Goal: Contribute content: Add original content to the website for others to see

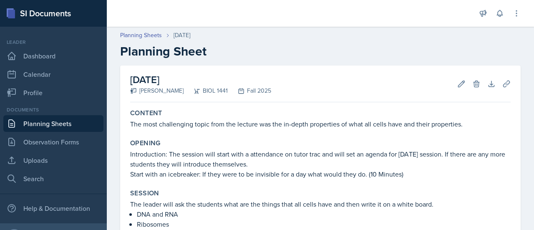
scroll to position [19, 0]
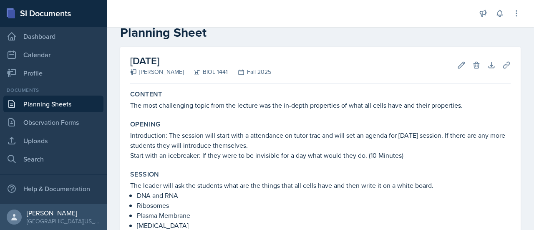
click at [58, 104] on link "Planning Sheets" at bounding box center [53, 104] width 100 height 17
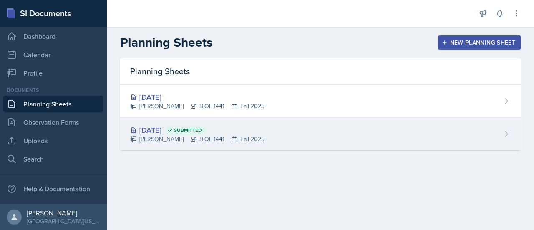
click at [170, 126] on div "[DATE] Submitted" at bounding box center [197, 129] width 134 height 11
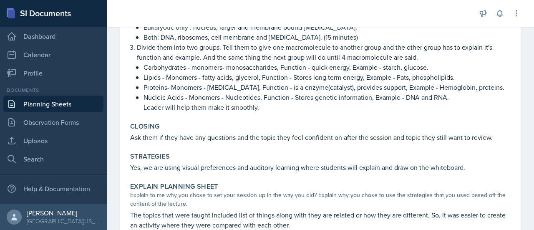
scroll to position [236, 0]
click at [391, 101] on p "Nucleic Acids - Monomers - Nucleotides, Function - Stores genetic information, …" at bounding box center [326, 98] width 367 height 10
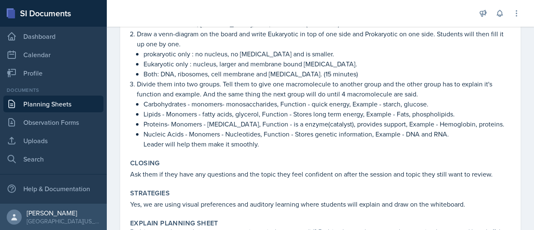
scroll to position [199, 0]
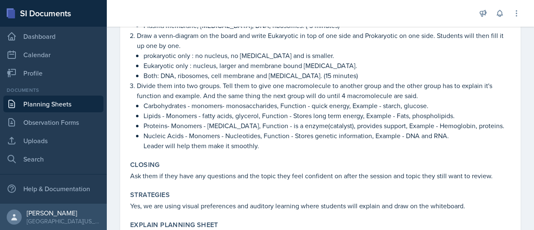
click at [391, 101] on p "Carbohydrates - monomers- monosaccharides, Function - quick energy, Example - s…" at bounding box center [326, 106] width 367 height 10
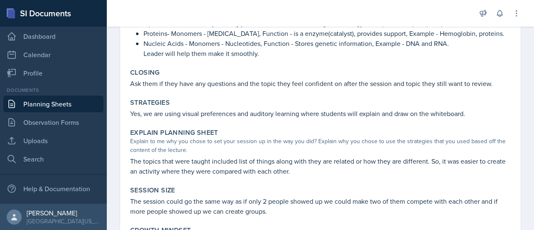
scroll to position [400, 0]
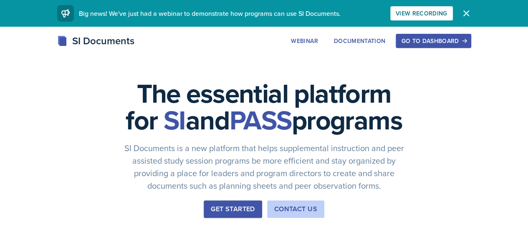
click at [465, 43] on div "Go to Dashboard" at bounding box center [433, 41] width 64 height 7
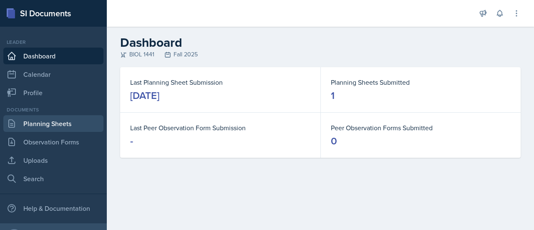
click at [42, 129] on link "Planning Sheets" at bounding box center [53, 123] width 100 height 17
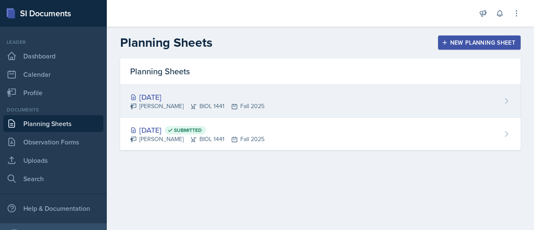
click at [172, 97] on div "[DATE]" at bounding box center [197, 96] width 134 height 11
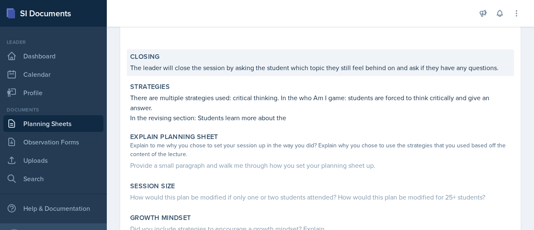
scroll to position [660, 0]
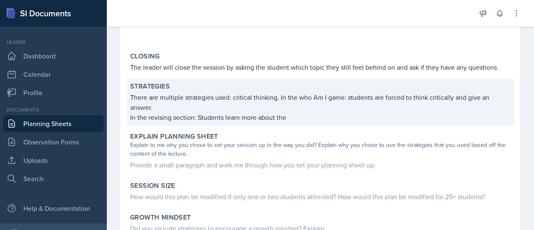
click at [301, 112] on p "In the revising section: Students learn more about the" at bounding box center [320, 117] width 380 height 10
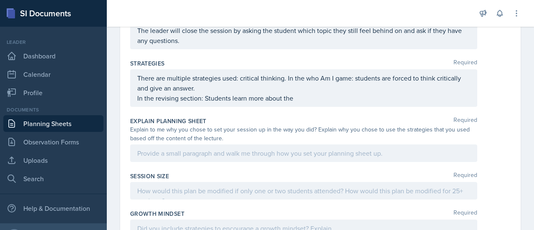
scroll to position [781, 0]
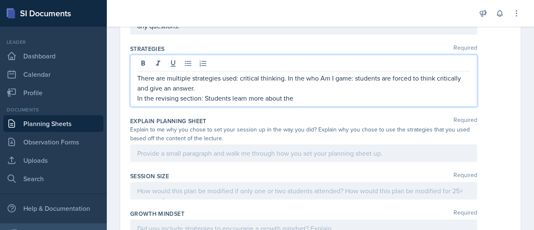
click at [297, 93] on p "In the revising section: Students learn more about the" at bounding box center [303, 98] width 333 height 10
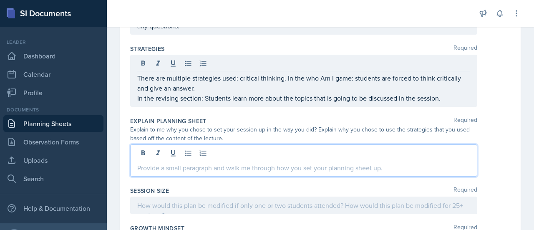
click at [219, 145] on div at bounding box center [303, 160] width 347 height 32
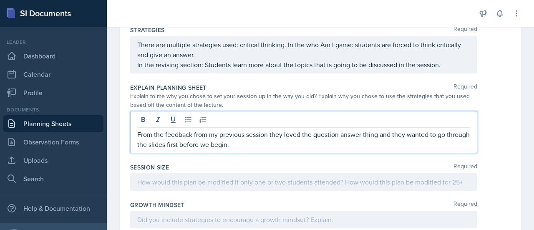
scroll to position [801, 0]
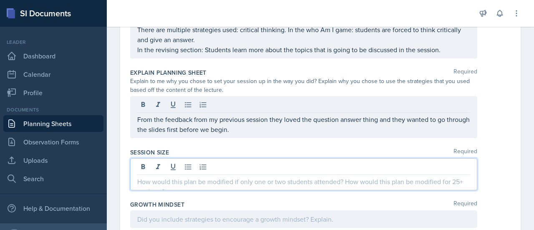
click at [227, 176] on p at bounding box center [303, 181] width 333 height 10
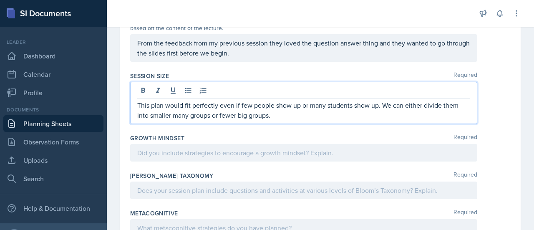
scroll to position [877, 0]
click at [273, 100] on p "This plan would fit perfectly even if few people show up or many students show …" at bounding box center [303, 110] width 333 height 20
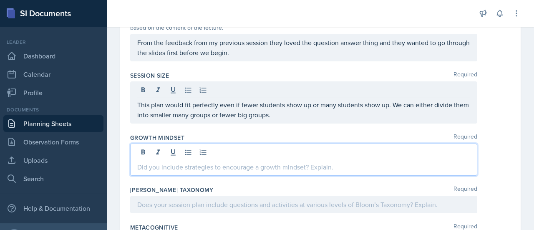
click at [199, 144] on div at bounding box center [303, 159] width 347 height 32
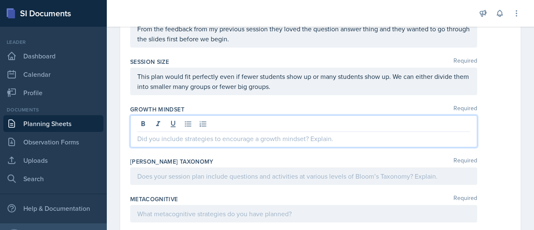
scroll to position [896, 0]
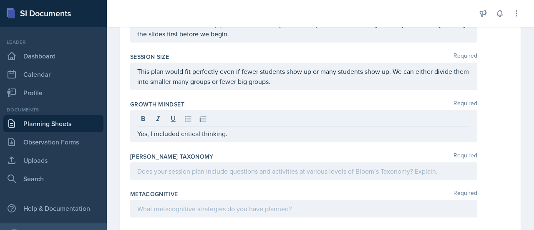
click at [185, 169] on div at bounding box center [303, 171] width 347 height 18
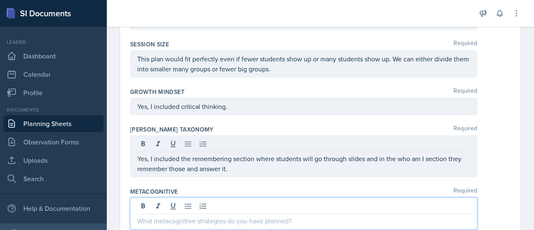
click at [214, 199] on div at bounding box center [303, 213] width 347 height 32
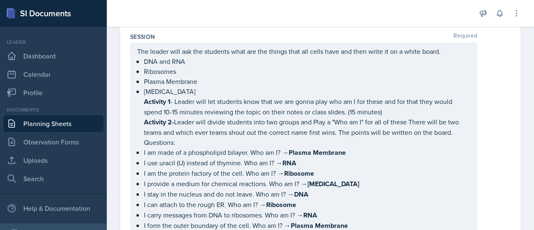
scroll to position [226, 0]
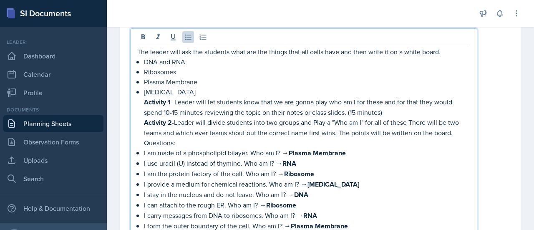
click at [458, 130] on p "Activity 2- Leader will divide students into two groups and Play a "Who am I" f…" at bounding box center [307, 127] width 326 height 20
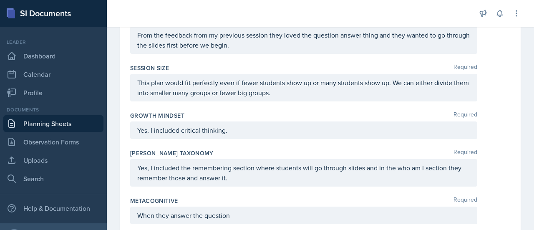
scroll to position [929, 0]
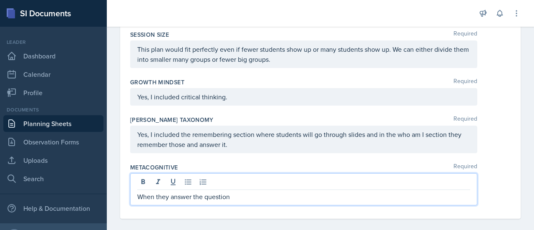
click at [249, 191] on p "When they answer the question" at bounding box center [303, 196] width 333 height 10
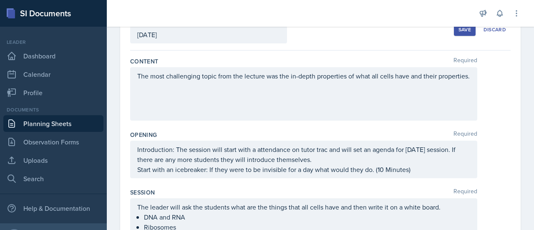
scroll to position [71, 0]
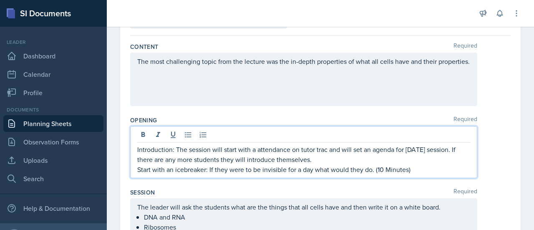
click at [383, 169] on p "Start with an icebreaker: If they were to be invisible for a day what would the…" at bounding box center [303, 169] width 333 height 10
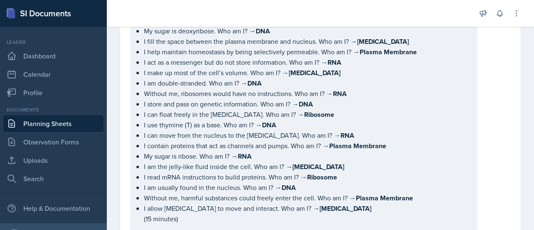
scroll to position [546, 0]
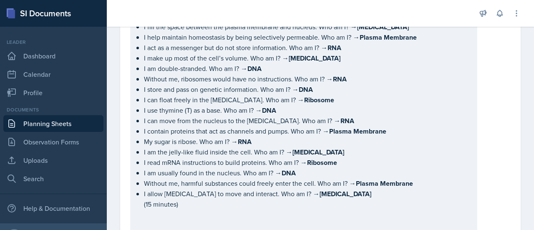
click at [153, 209] on p "(15 minutes)" at bounding box center [307, 204] width 326 height 10
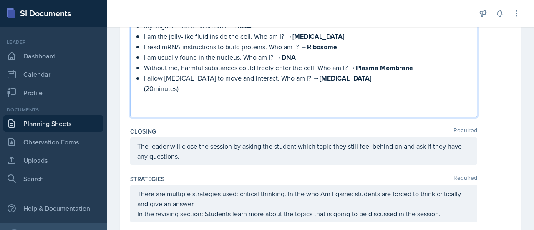
scroll to position [673, 0]
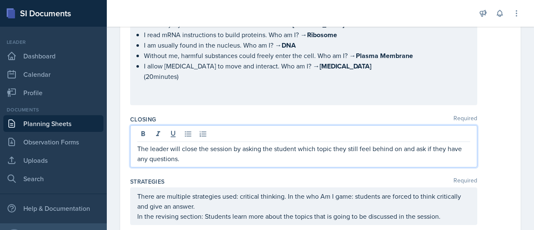
click at [184, 154] on p "The leader will close the session by asking the student which topic they still …" at bounding box center [303, 153] width 333 height 20
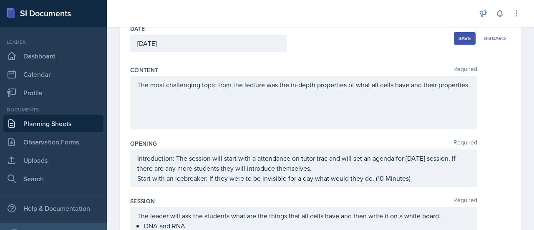
scroll to position [0, 0]
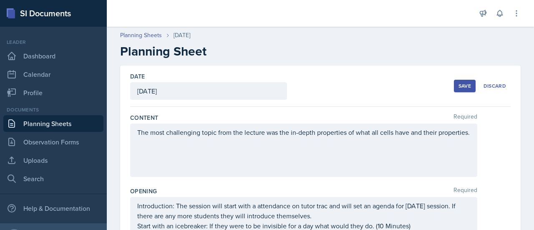
click at [466, 81] on button "Save" at bounding box center [465, 86] width 22 height 13
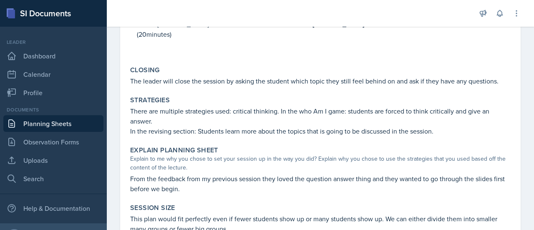
scroll to position [812, 0]
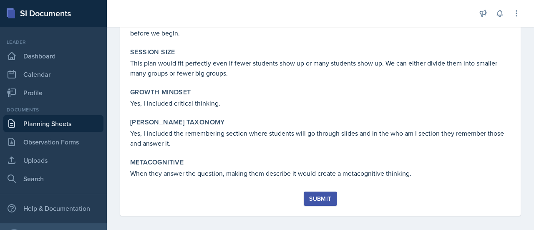
click at [315, 195] on div "Submit" at bounding box center [320, 198] width 22 height 7
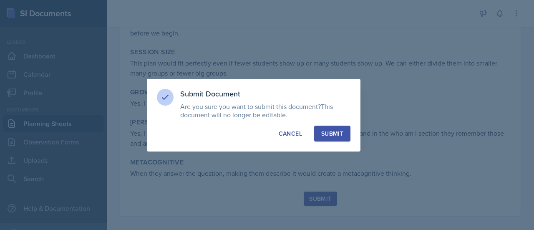
click at [330, 127] on button "Submit" at bounding box center [332, 134] width 36 height 16
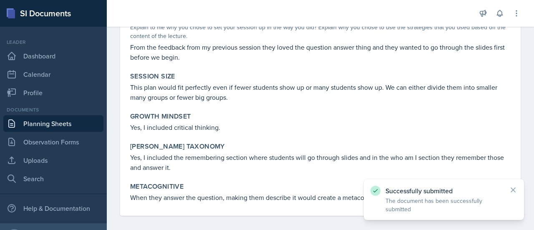
click at [68, 126] on link "Planning Sheets" at bounding box center [53, 123] width 100 height 17
